Goal: Navigation & Orientation: Find specific page/section

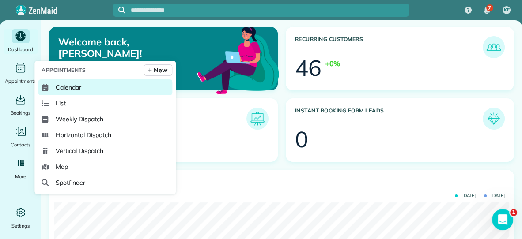
click at [57, 86] on span "Calendar" at bounding box center [69, 87] width 26 height 9
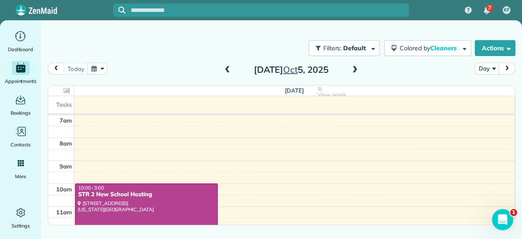
click at [356, 68] on span at bounding box center [355, 70] width 10 height 8
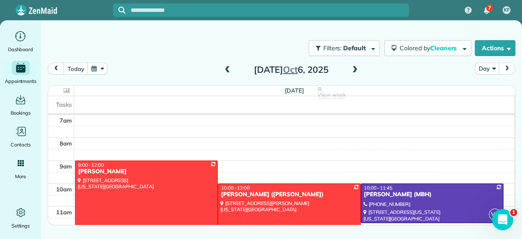
click at [355, 71] on span at bounding box center [355, 70] width 10 height 8
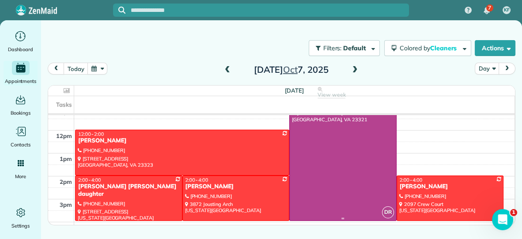
scroll to position [95, 0]
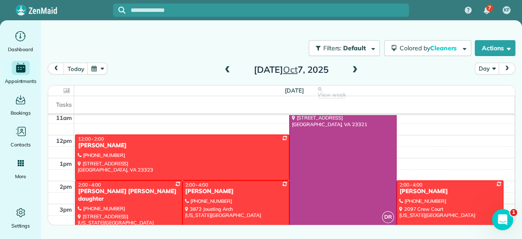
click at [355, 69] on span at bounding box center [355, 70] width 10 height 8
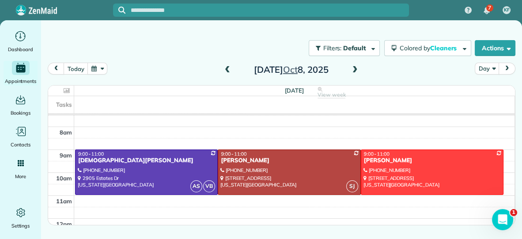
scroll to position [11, 0]
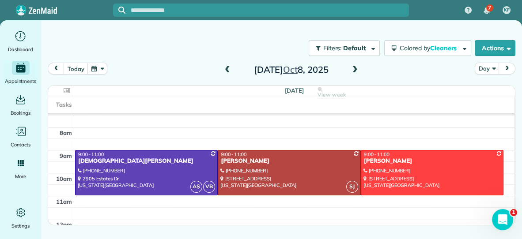
click at [357, 69] on span at bounding box center [355, 70] width 10 height 8
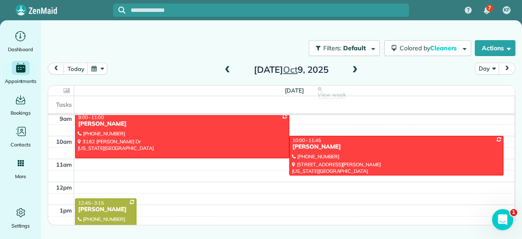
scroll to position [44, 0]
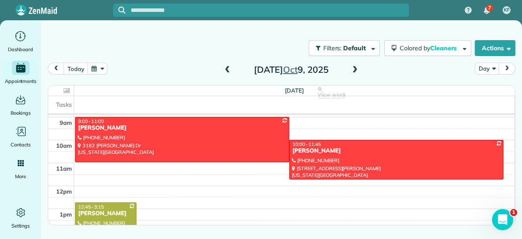
click at [354, 68] on span at bounding box center [355, 70] width 10 height 8
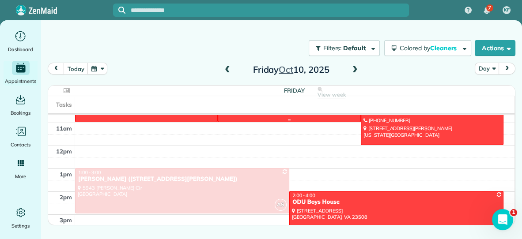
scroll to position [0, 0]
